Goal: Find specific page/section: Find specific page/section

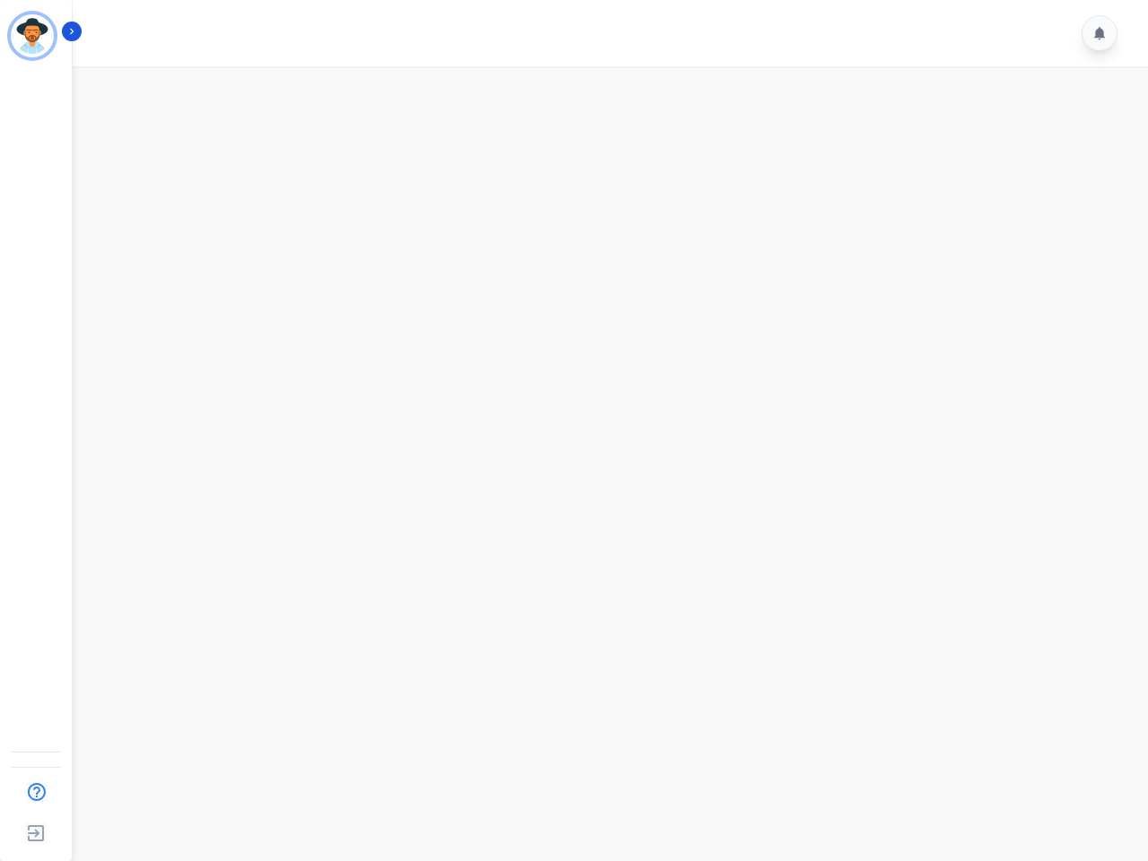
click at [32, 36] on img "Sidebar" at bounding box center [32, 35] width 43 height 43
click at [36, 792] on img "Sidebar" at bounding box center [36, 792] width 33 height 34
click at [36, 833] on img "Sidebar" at bounding box center [36, 833] width 32 height 34
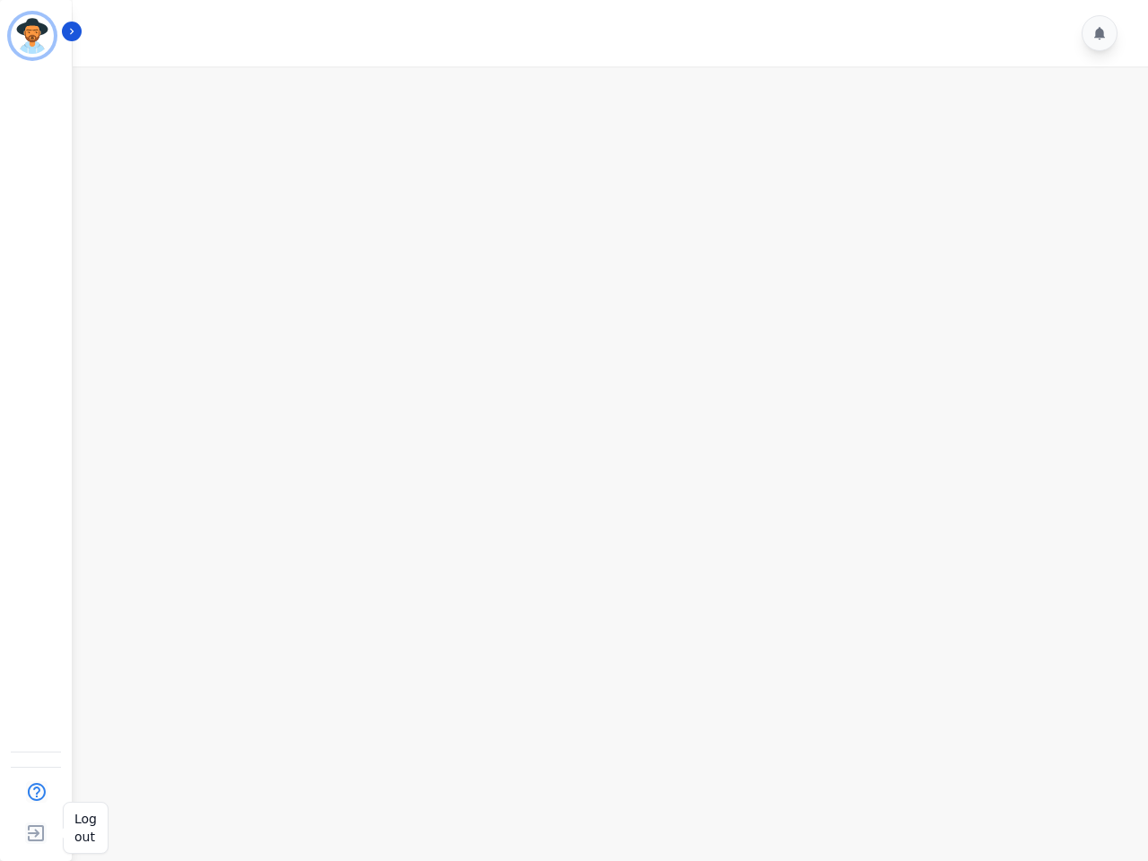
click at [36, 833] on img "Sidebar" at bounding box center [36, 833] width 32 height 34
click at [72, 31] on icon "Sidebar" at bounding box center [71, 31] width 13 height 13
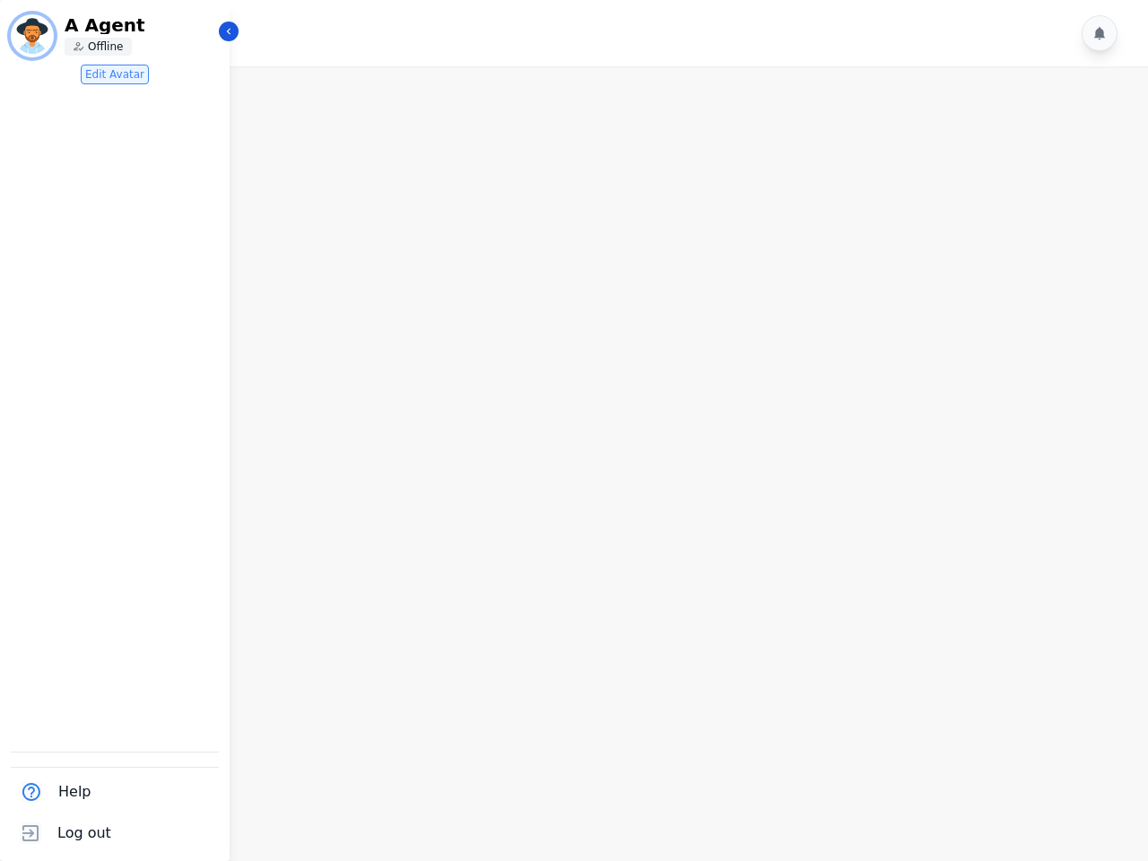
click at [1099, 33] on icon at bounding box center [1099, 33] width 11 height 13
